Goal: Task Accomplishment & Management: Manage account settings

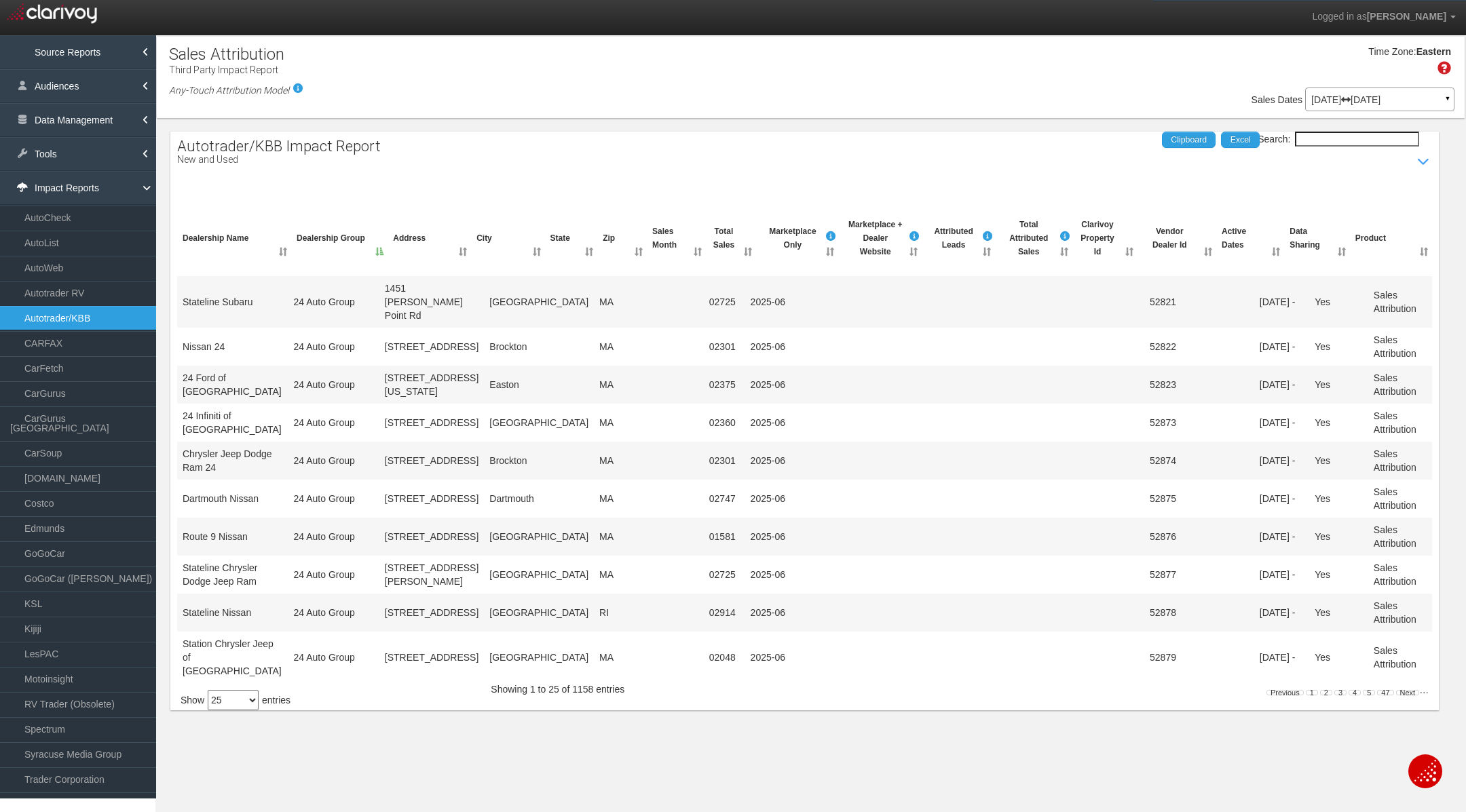
select select "25"
click at [83, 162] on link "Tools" at bounding box center [78, 154] width 156 height 34
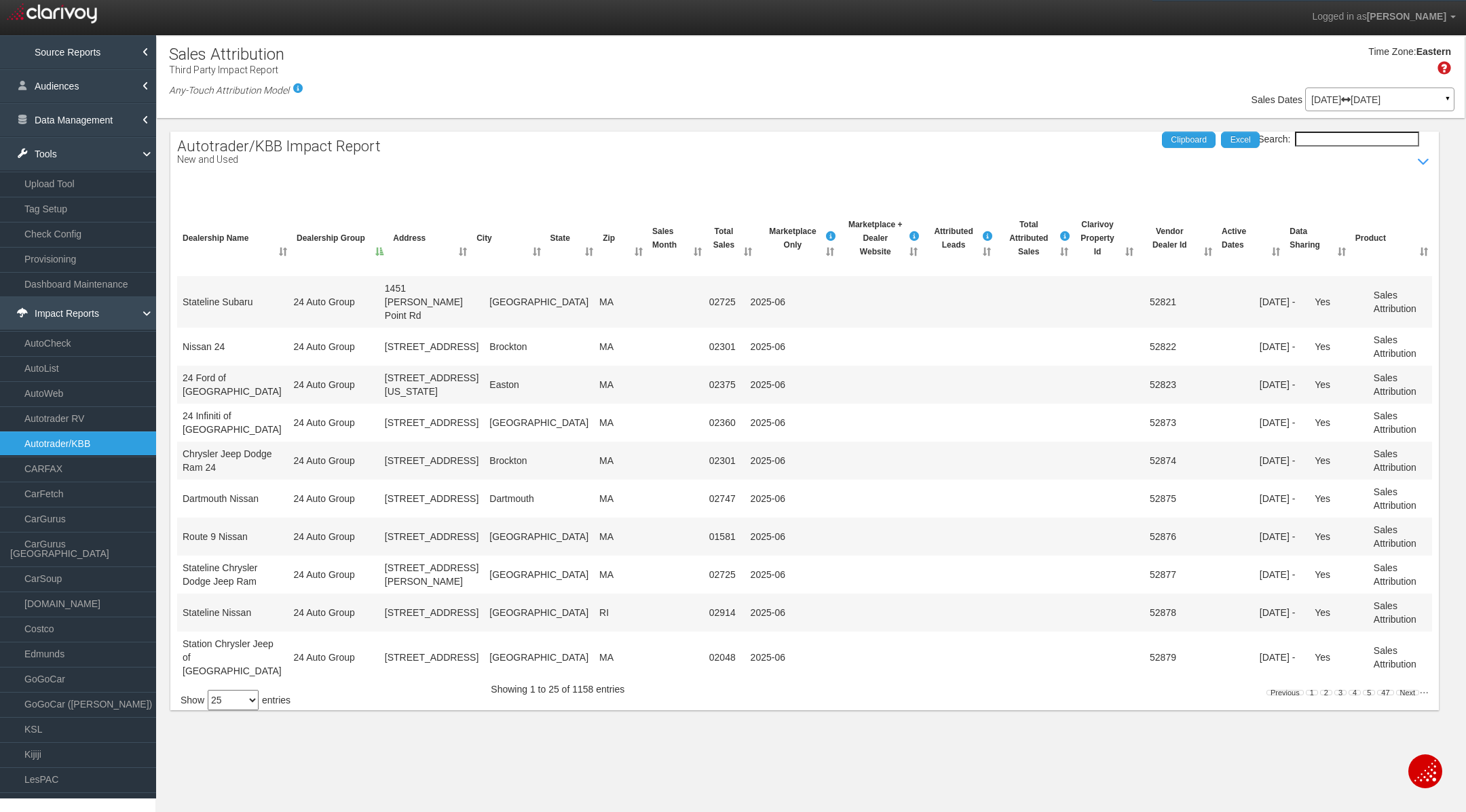
click at [63, 307] on link "Impact Reports" at bounding box center [78, 313] width 156 height 34
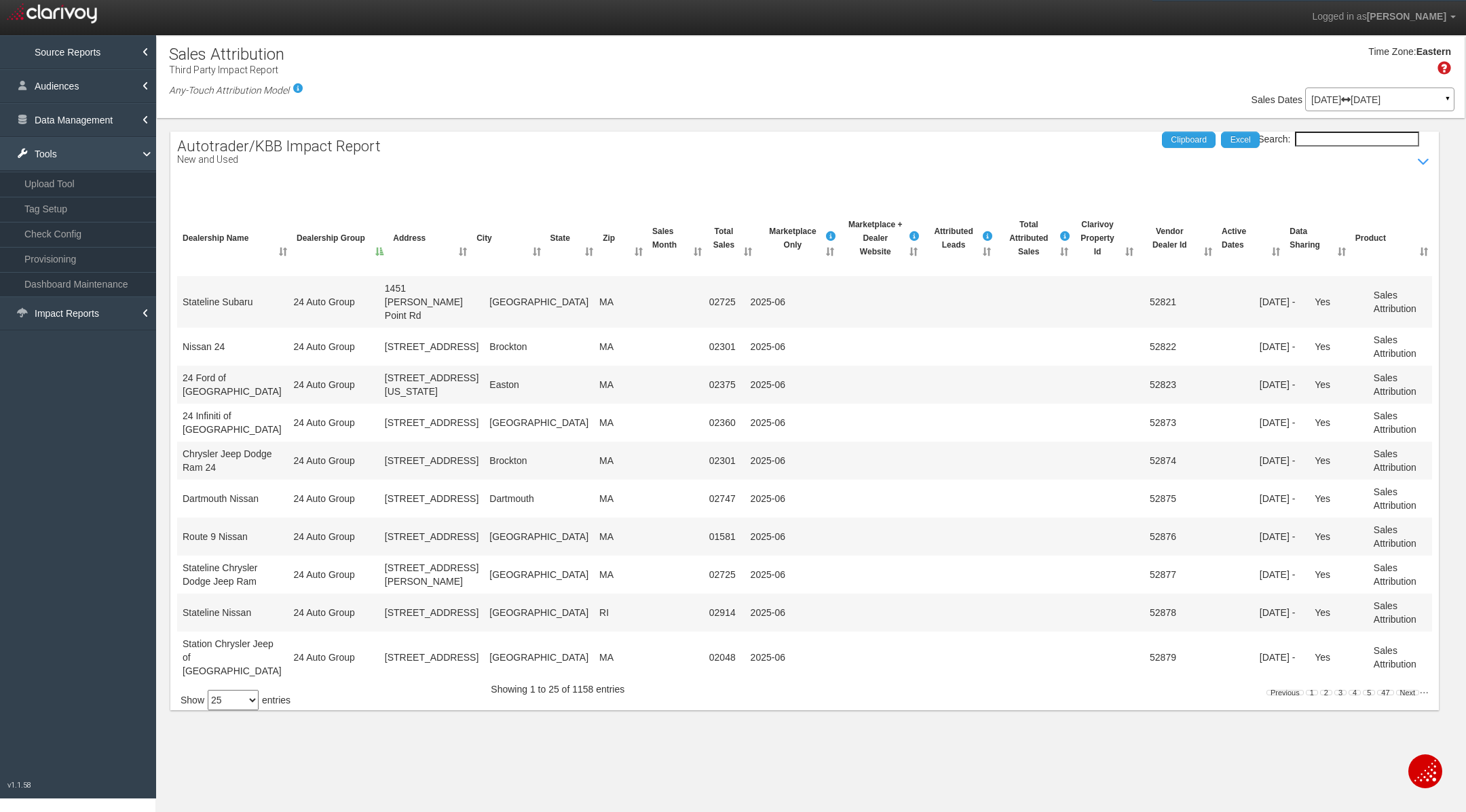
click at [63, 154] on link "Tools" at bounding box center [78, 154] width 156 height 34
click at [83, 118] on link "Data Management" at bounding box center [78, 120] width 156 height 34
click at [66, 178] on link "Accounts" at bounding box center [78, 174] width 156 height 24
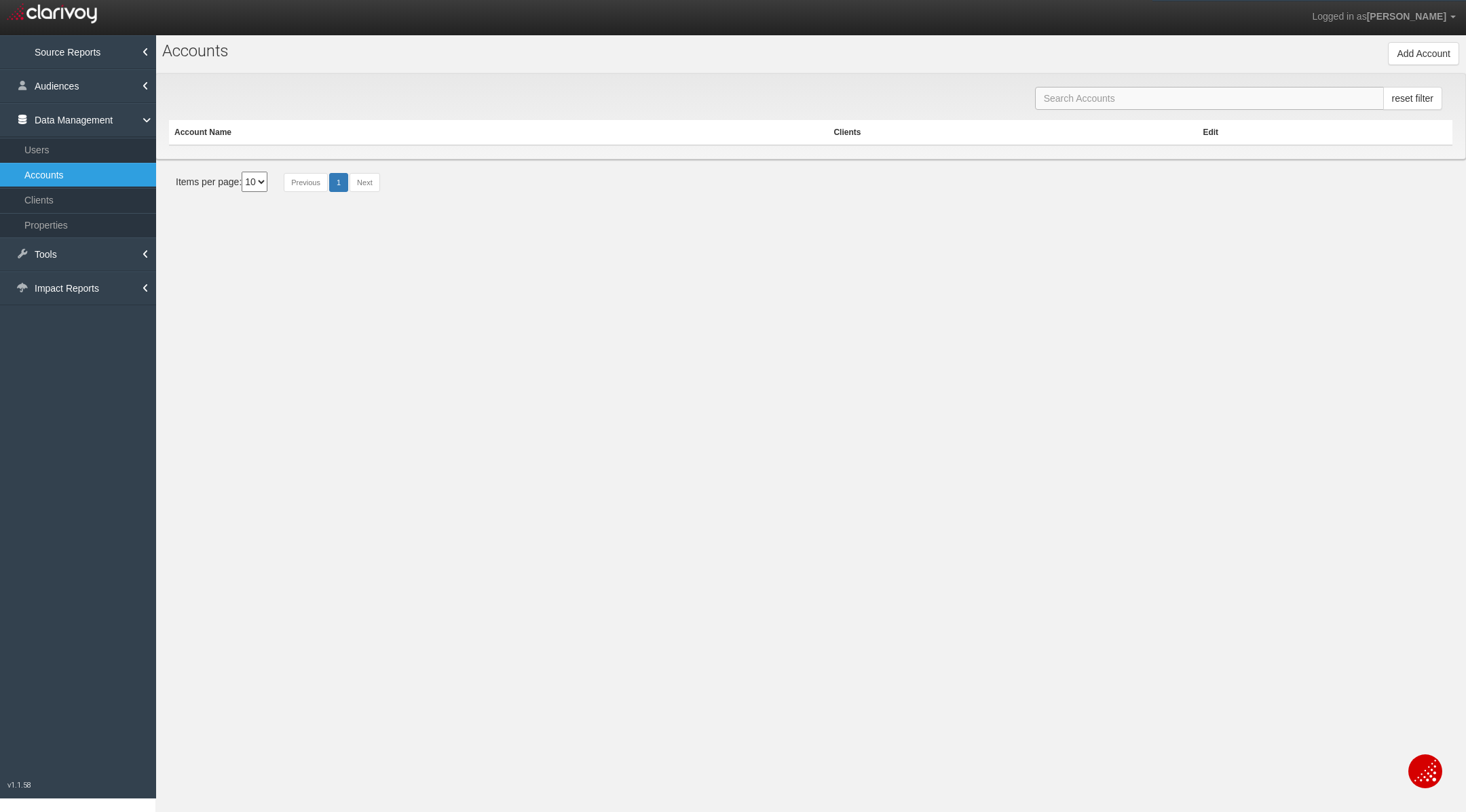
click at [1059, 102] on input "text" at bounding box center [1209, 99] width 349 height 23
click at [1107, 103] on input "Bo B" at bounding box center [1209, 99] width 349 height 23
type input "B"
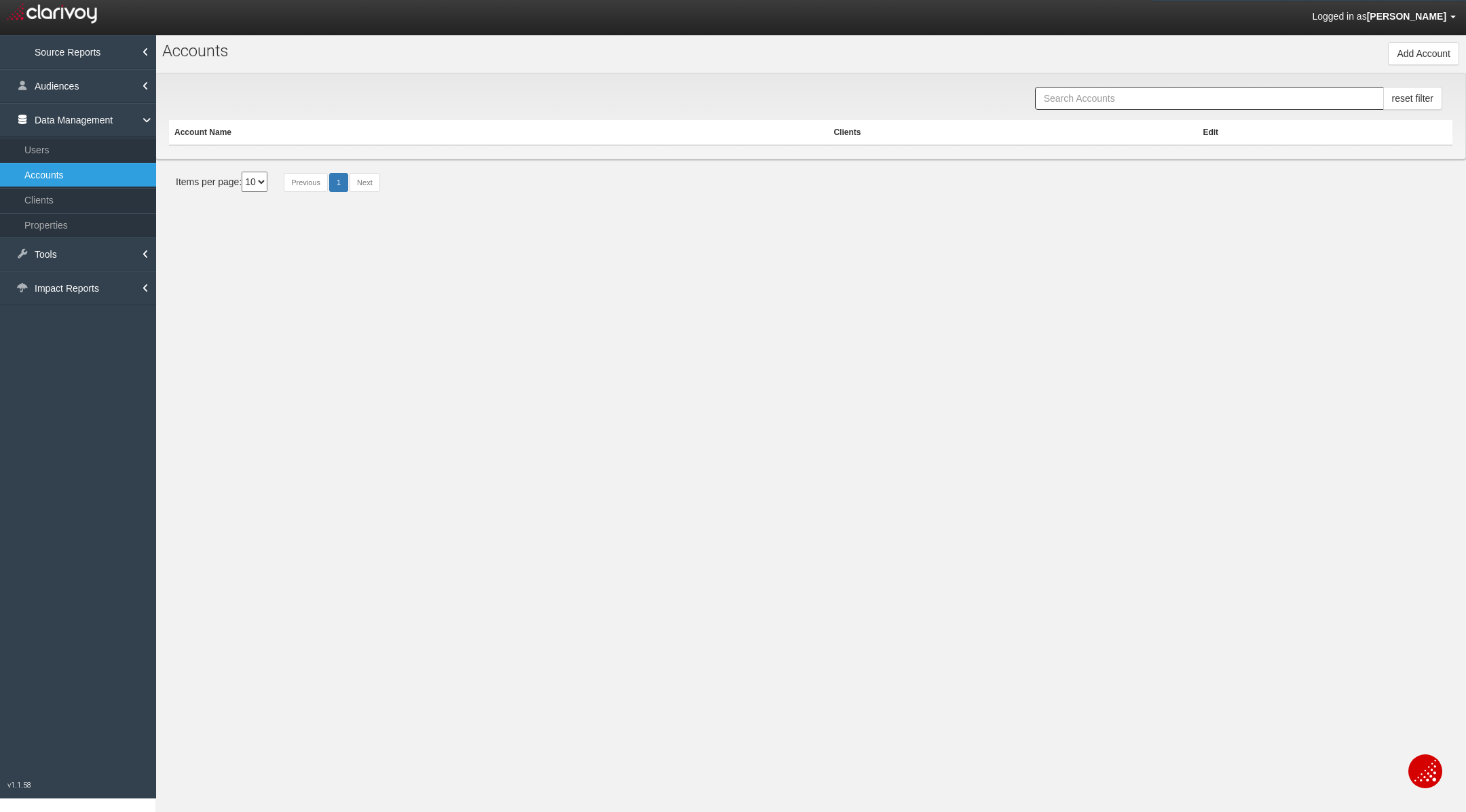
click at [1366, 16] on span "Logged in as" at bounding box center [1339, 16] width 54 height 11
click at [1397, 109] on link "Signout" at bounding box center [1411, 99] width 107 height 21
